Goal: Contribute content

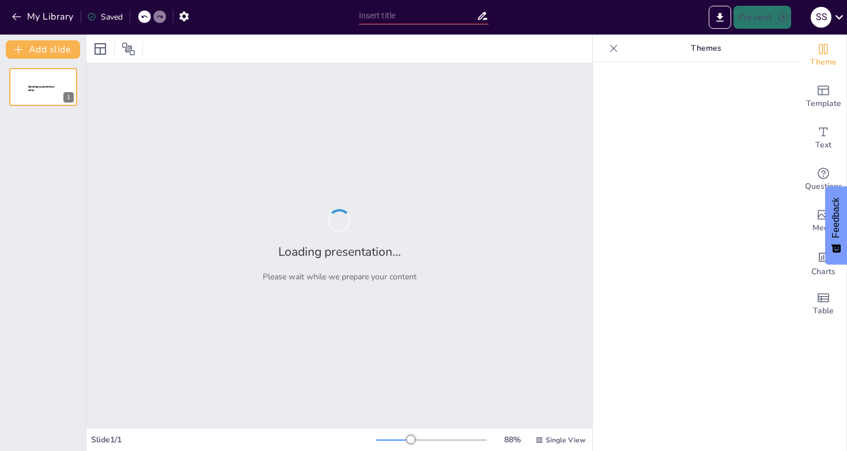
type input "The Purpose of AXE: Enhancing Web Accessibility Standards"
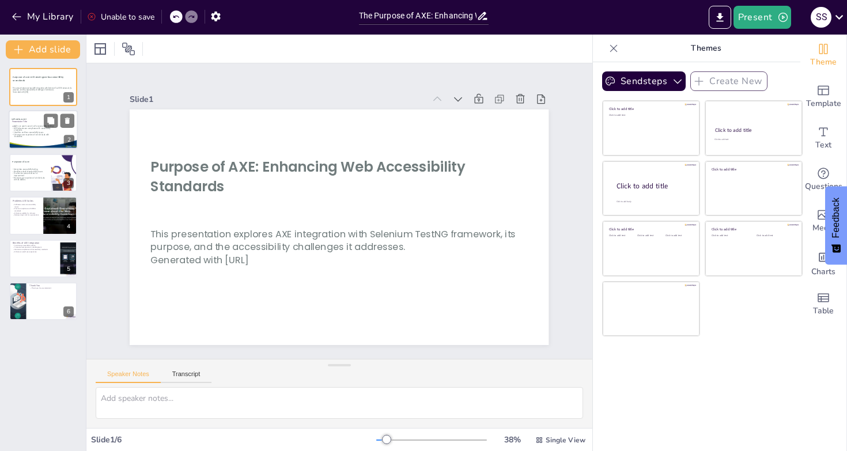
click at [26, 128] on p "AXE helps ensure compliance with accessibility standards" at bounding box center [35, 129] width 46 height 4
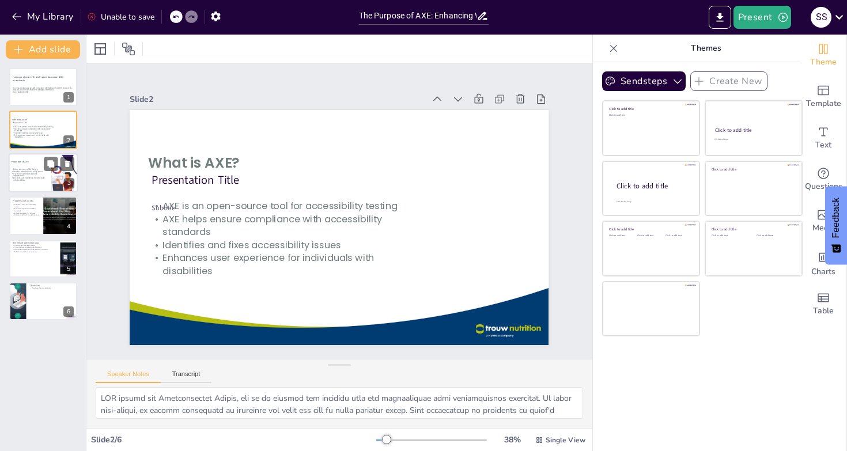
click at [27, 176] on p "Provides recommendations for improvement" at bounding box center [28, 175] width 35 height 4
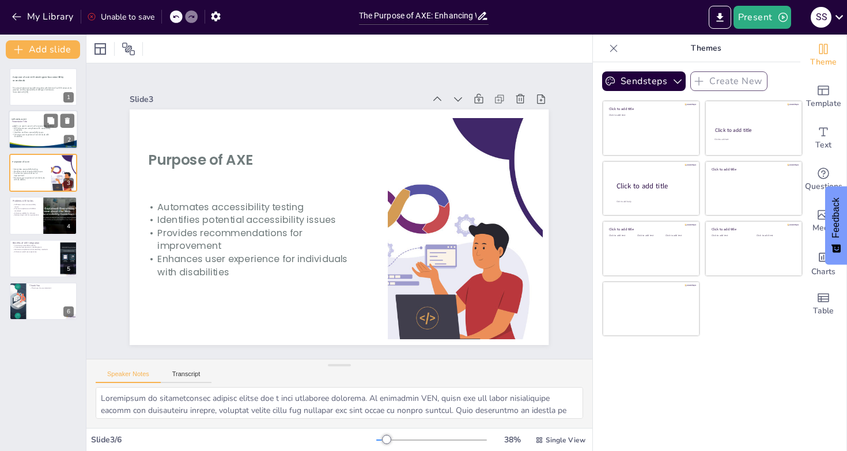
click at [25, 127] on div "Subtitle" at bounding box center [32, 126] width 40 height 3
type textarea "AXE stands for Accessibility Engine, and it is crucial for ensuring that web ap…"
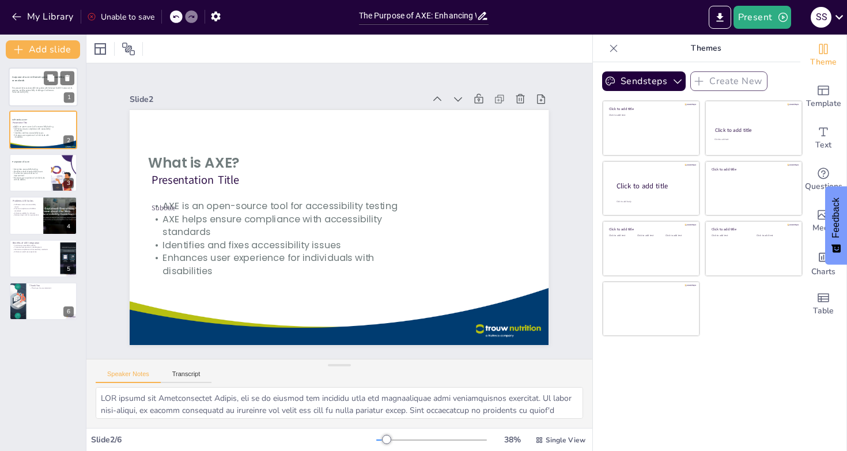
click at [30, 92] on p "Generated with [URL]" at bounding box center [43, 93] width 63 height 2
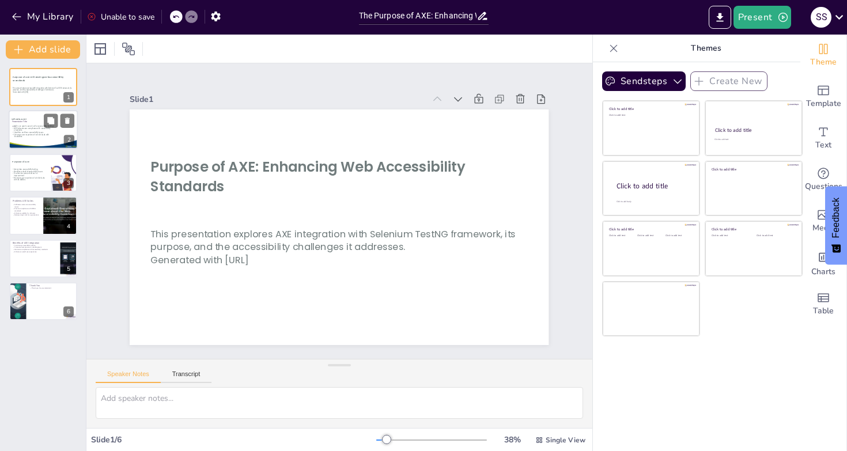
click at [38, 135] on p "Enhances user experience for individuals with disabilities" at bounding box center [35, 136] width 46 height 4
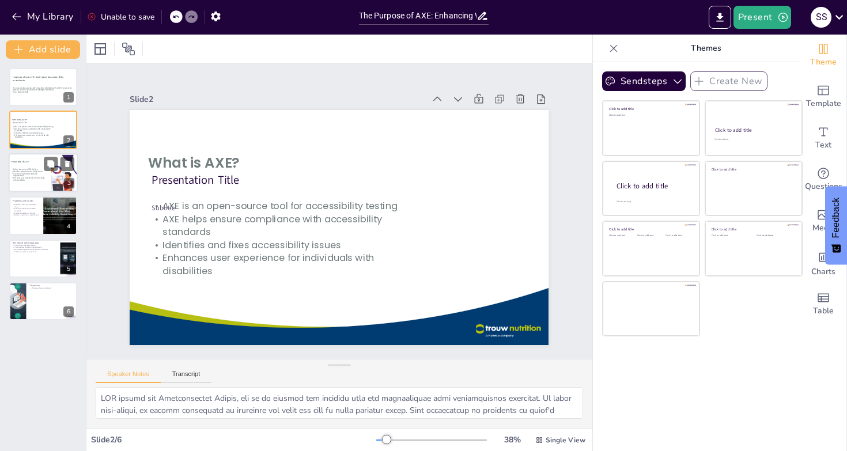
click at [32, 175] on p "Provides recommendations for improvement" at bounding box center [28, 175] width 35 height 4
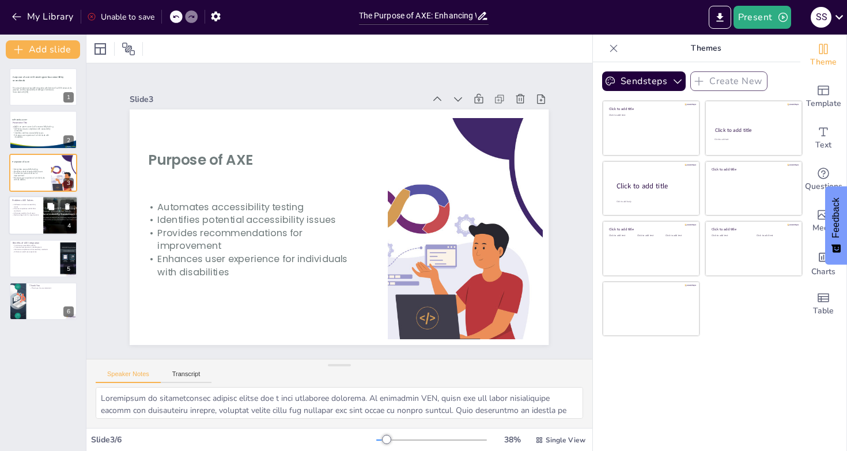
click at [26, 208] on p "Ensures compliance with WCAG standards" at bounding box center [26, 210] width 28 height 4
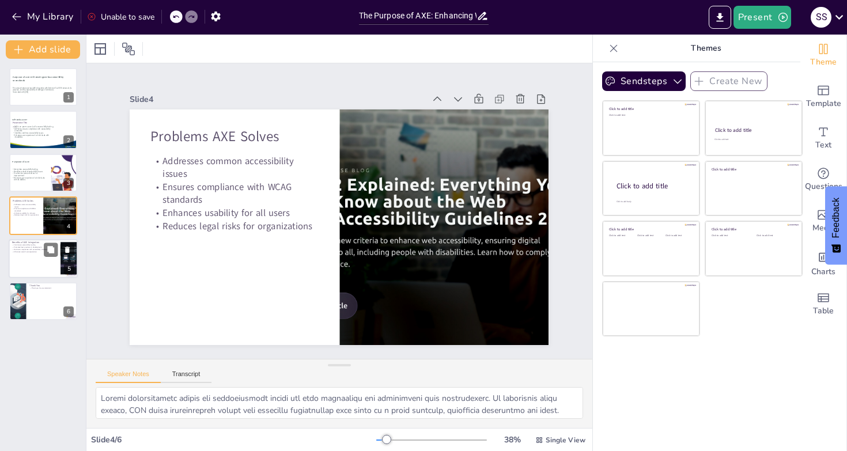
click at [40, 253] on div at bounding box center [43, 258] width 69 height 39
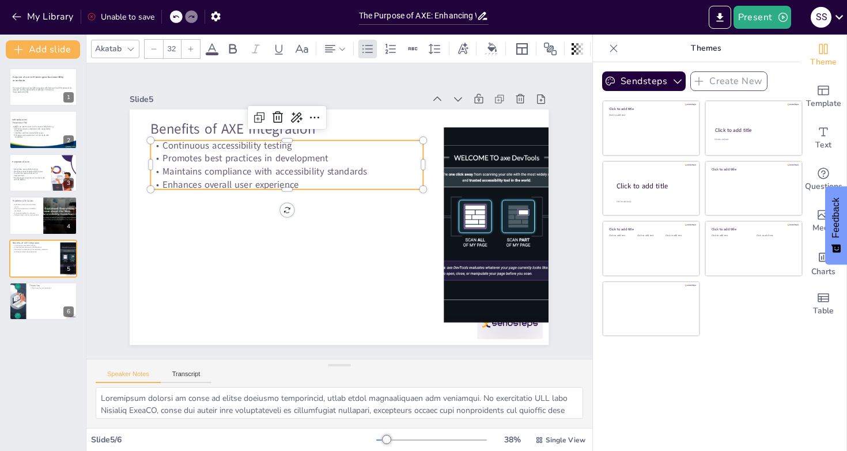
click at [155, 166] on p "Maintains compliance with accessibility standards" at bounding box center [287, 171] width 272 height 13
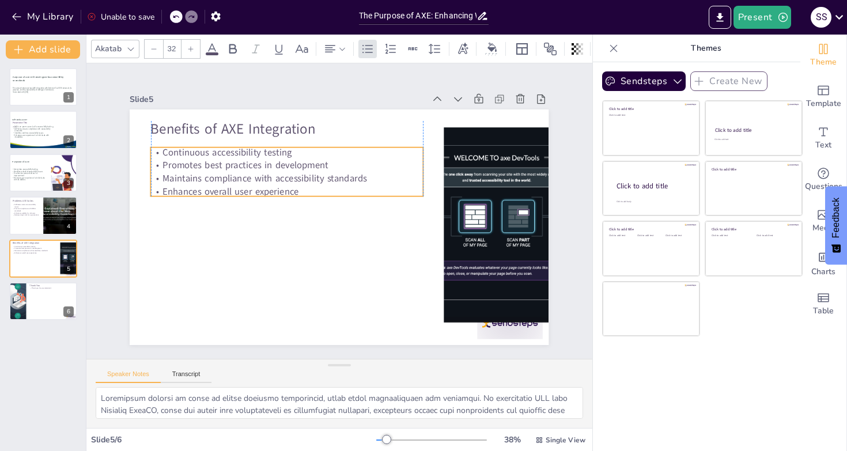
drag, startPoint x: 156, startPoint y: 165, endPoint x: 155, endPoint y: 172, distance: 6.9
click at [155, 172] on p "Maintains compliance with accessibility standards" at bounding box center [287, 178] width 272 height 13
click at [251, 172] on p "Maintains compliance with accessibility standards" at bounding box center [287, 178] width 272 height 13
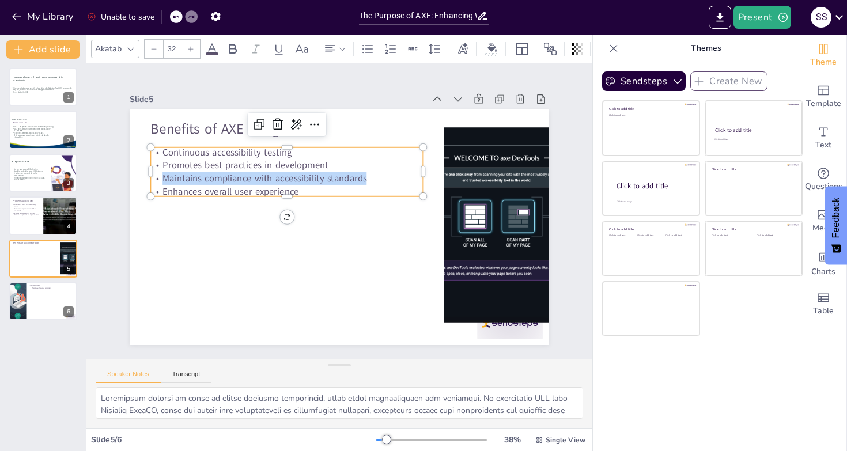
drag, startPoint x: 358, startPoint y: 175, endPoint x: 156, endPoint y: 175, distance: 202.2
click at [156, 175] on p "Maintains compliance with accessibility standards" at bounding box center [287, 178] width 272 height 13
copy p "Maintains compliance with accessibility standards"
click at [30, 206] on p "Addresses common accessibility issues" at bounding box center [26, 205] width 28 height 4
type textarea "Common accessibility issues can significantly hinder the user experience for in…"
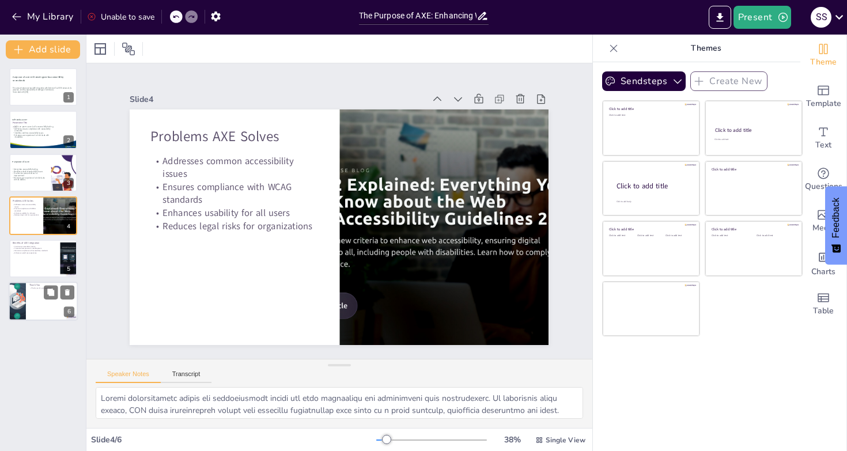
click at [36, 289] on div at bounding box center [43, 301] width 69 height 39
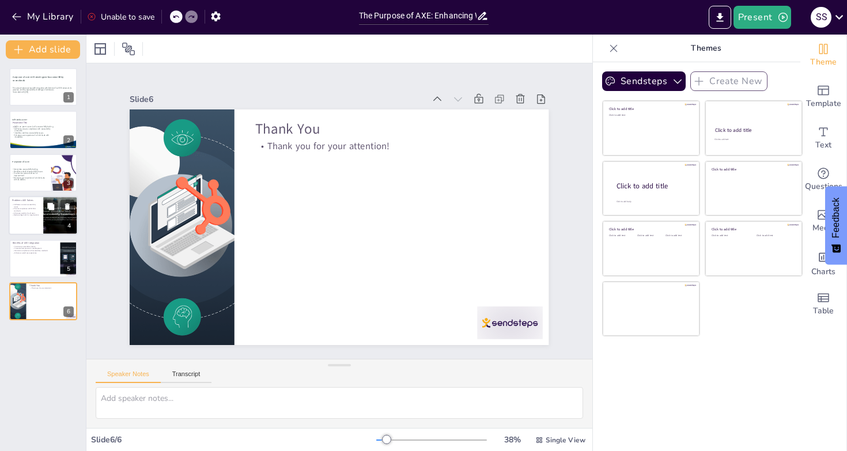
click at [26, 196] on div "Problems AXE Solves Addresses common accessibility issues Ensures compliance wi…" at bounding box center [43, 215] width 69 height 39
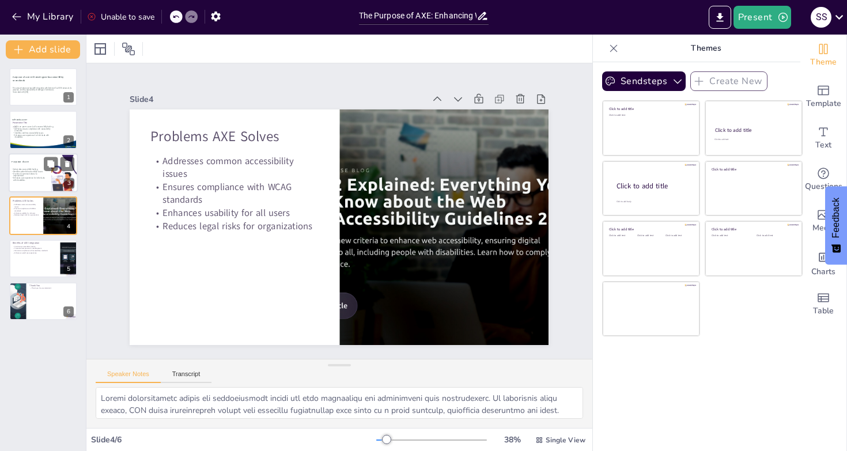
click at [29, 161] on strong "Purpose of AXE" at bounding box center [20, 161] width 17 height 3
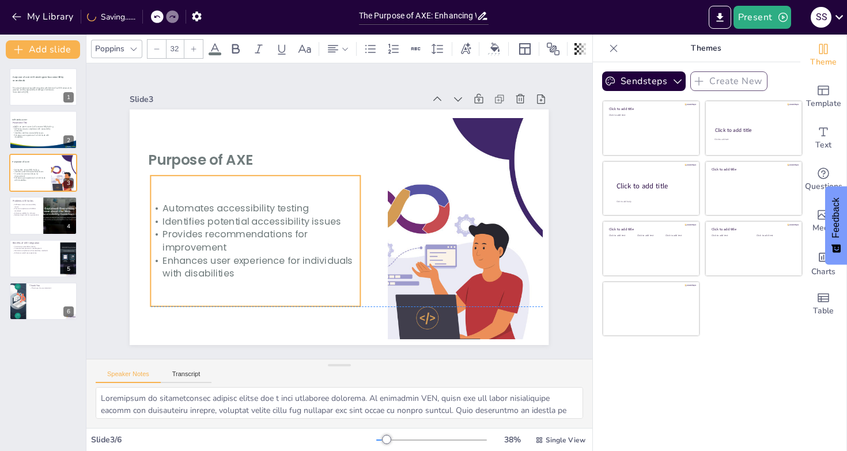
click at [152, 217] on p "Identifies potential accessibility issues" at bounding box center [255, 212] width 210 height 35
click at [253, 217] on p "Identifies potential accessibility issues" at bounding box center [255, 221] width 209 height 13
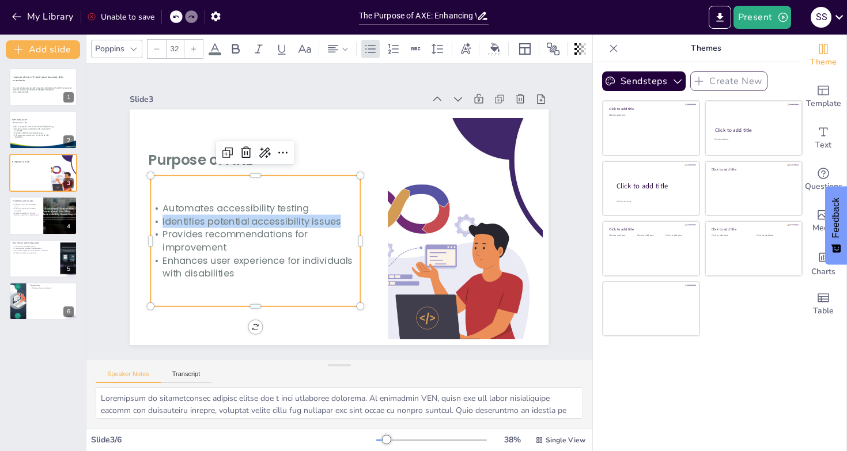
drag, startPoint x: 152, startPoint y: 219, endPoint x: 331, endPoint y: 221, distance: 179.2
click at [331, 221] on p "Identifies potential accessibility issues" at bounding box center [255, 212] width 210 height 35
copy p "Identifies potential accessibility issues"
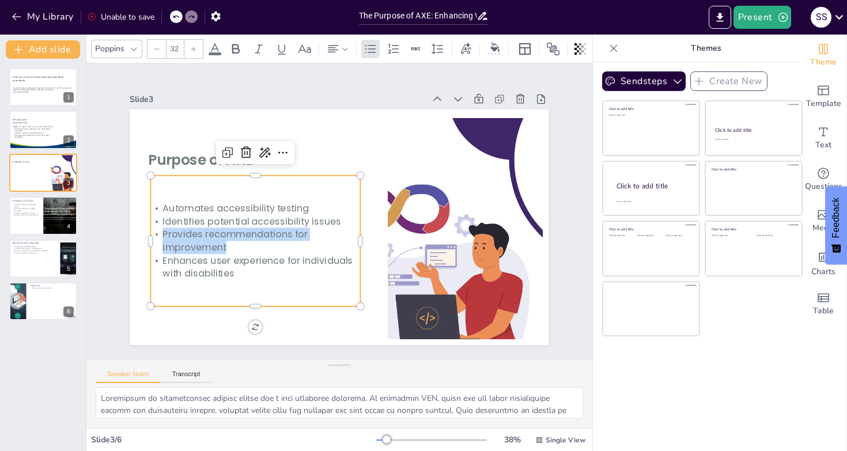
drag, startPoint x: 154, startPoint y: 231, endPoint x: 222, endPoint y: 240, distance: 68.6
click at [222, 240] on p "Provides recommendations for improvement" at bounding box center [255, 241] width 209 height 26
copy p "Provides recommendations for improvement"
click at [282, 228] on p "Provides recommendations for improvement" at bounding box center [255, 241] width 209 height 26
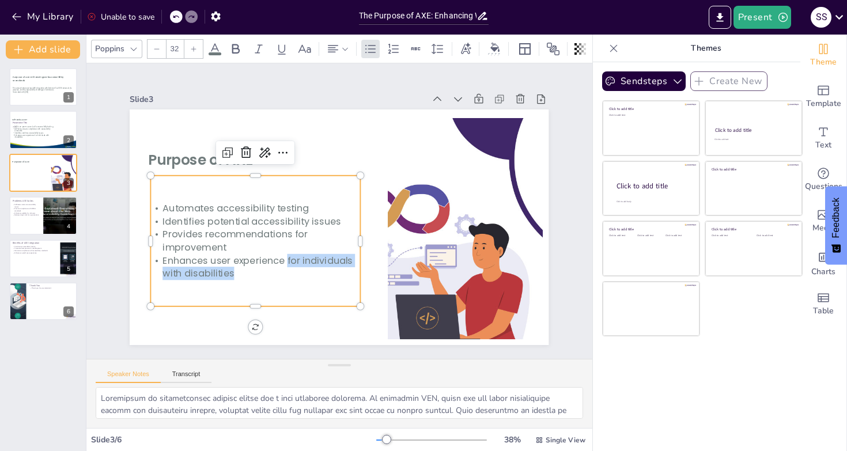
drag, startPoint x: 278, startPoint y: 257, endPoint x: 331, endPoint y: 266, distance: 54.3
click at [331, 266] on p "Enhances user experience for individuals with disabilities" at bounding box center [250, 258] width 211 height 48
copy p "for individuals with disabilities"
click at [33, 132] on p "Identifies and fixes accessibility issues" at bounding box center [35, 133] width 46 height 2
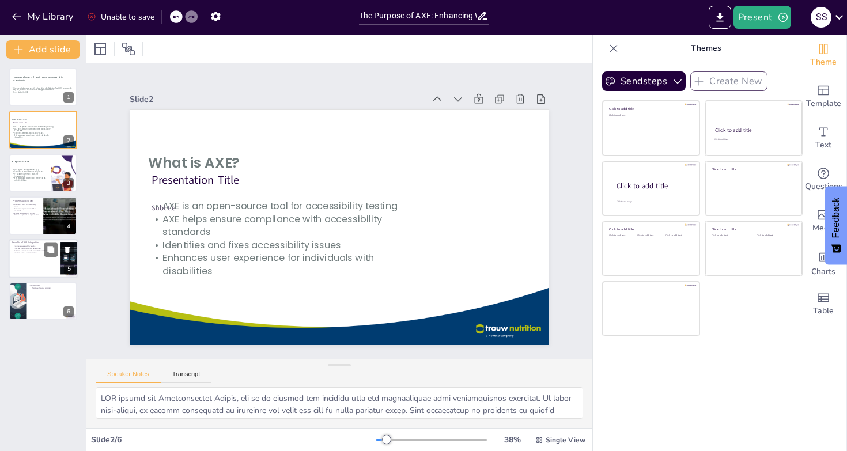
click at [36, 255] on div at bounding box center [43, 258] width 69 height 39
type textarea "Continuous testing is vital in modern software development, where agile methodo…"
